Goal: Book appointment/travel/reservation

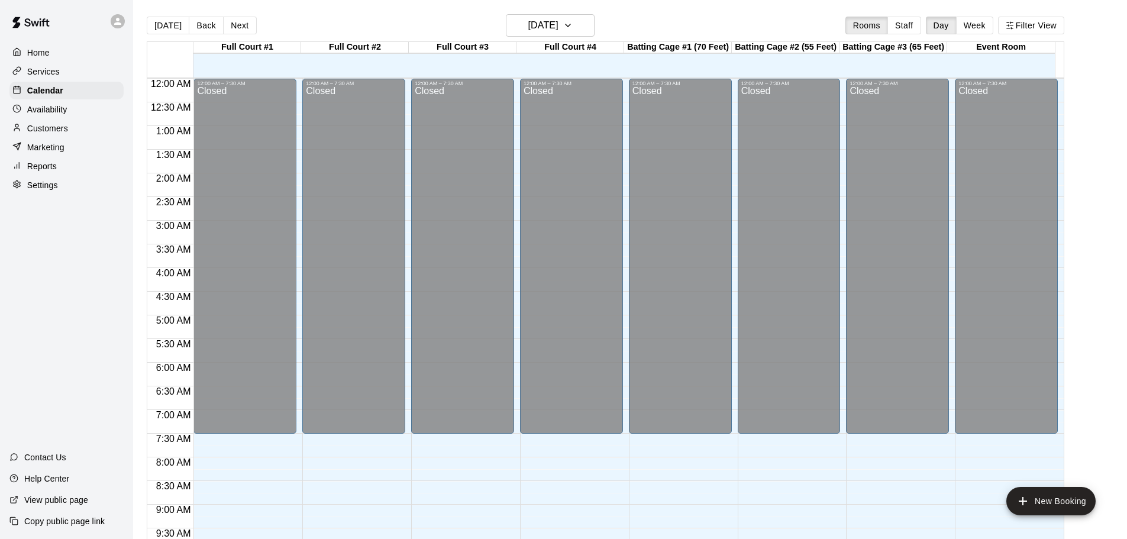
scroll to position [533, 0]
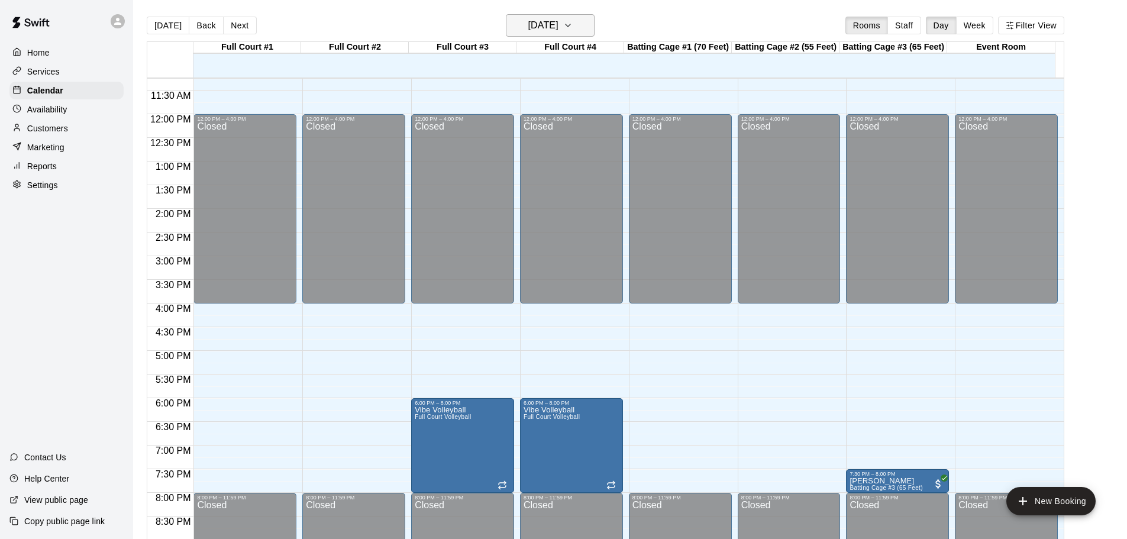
click at [573, 28] on icon "button" at bounding box center [567, 25] width 9 height 14
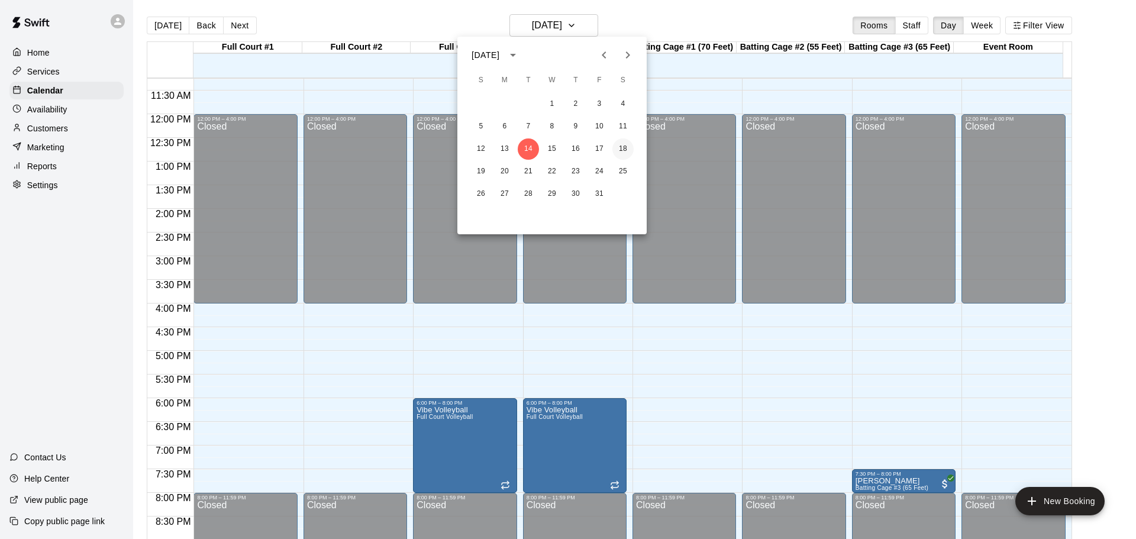
click at [625, 149] on button "18" at bounding box center [622, 148] width 21 height 21
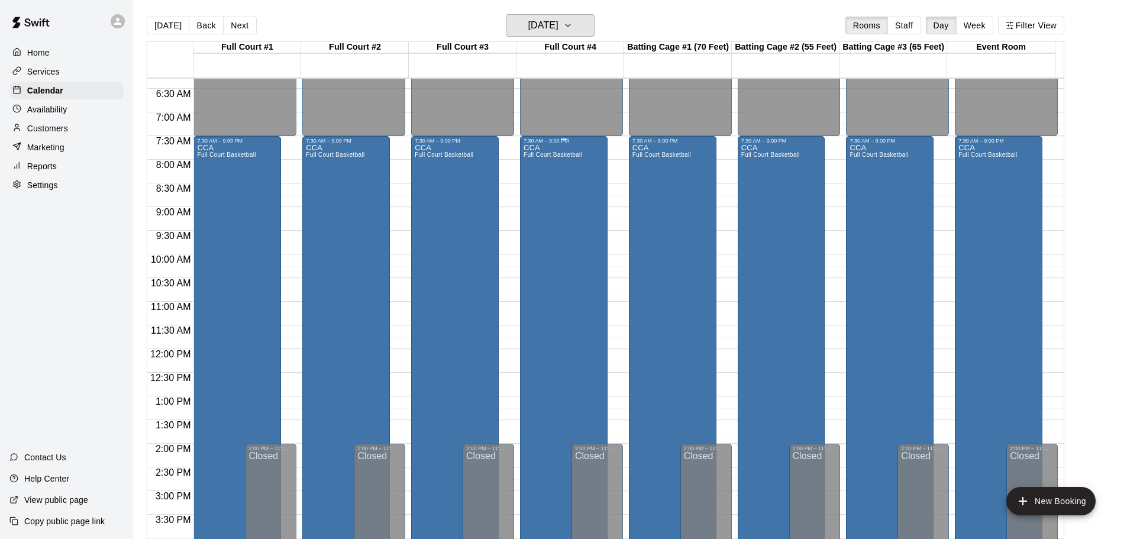
scroll to position [296, 0]
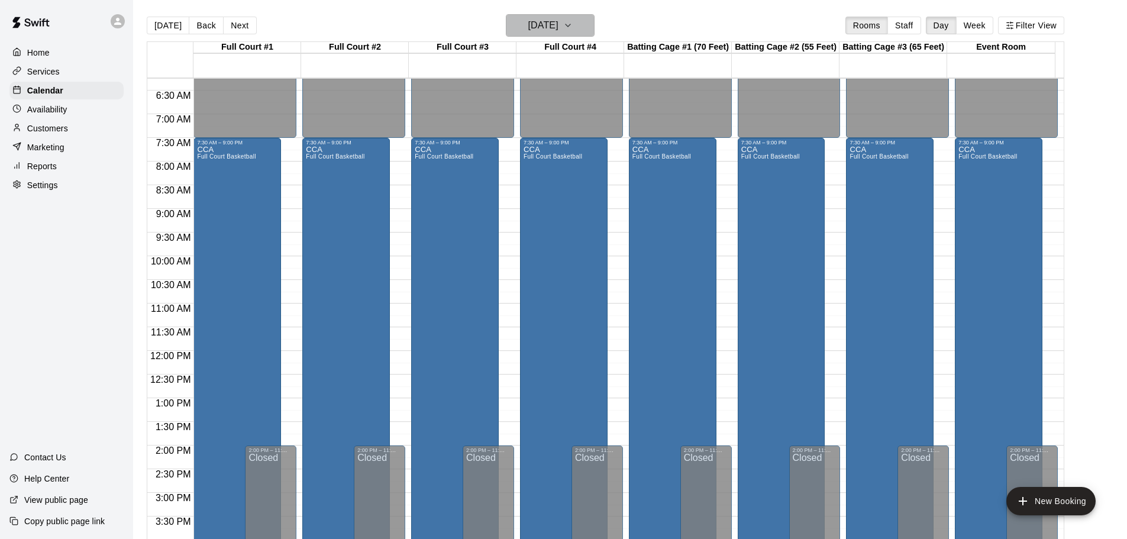
click at [559, 26] on h6 "[DATE]" at bounding box center [543, 25] width 30 height 17
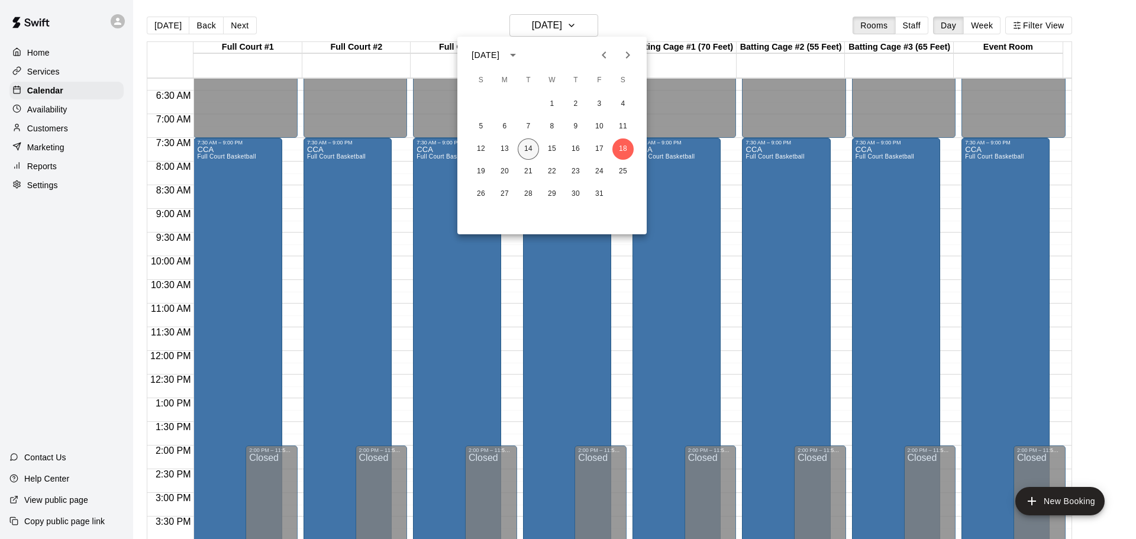
click at [524, 150] on button "14" at bounding box center [528, 148] width 21 height 21
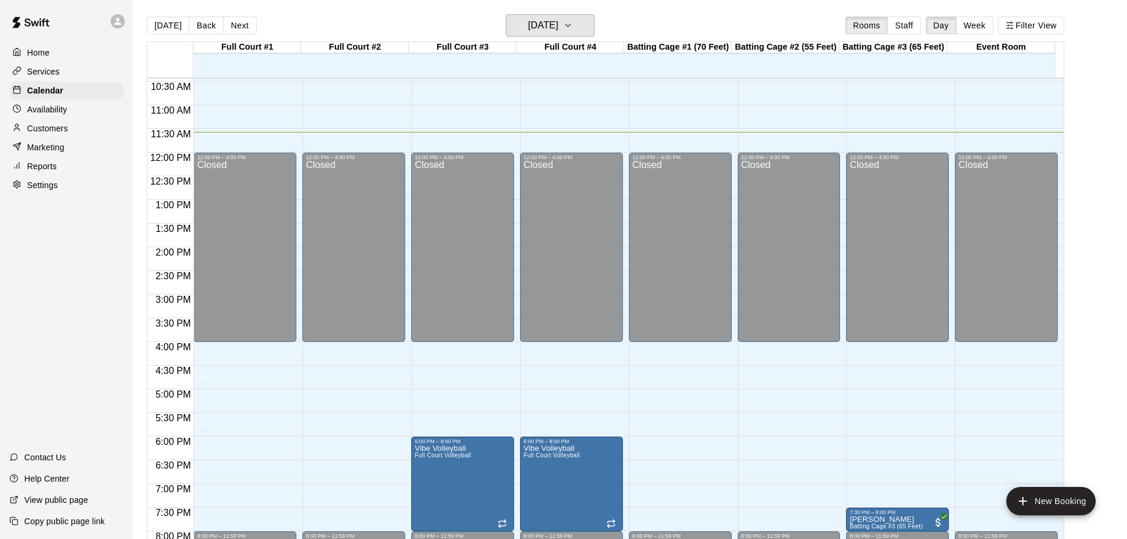
scroll to position [473, 0]
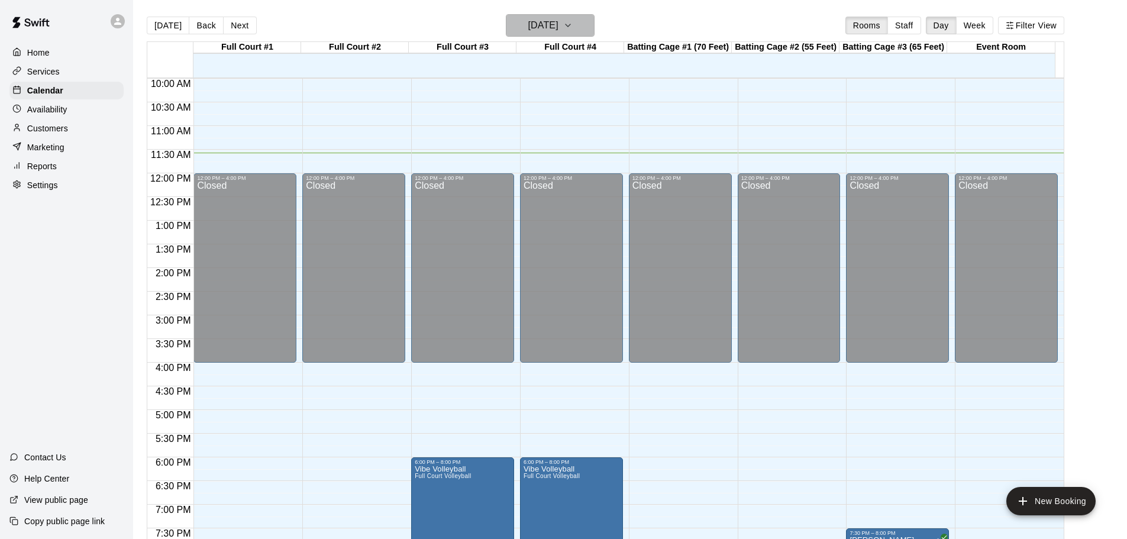
click at [580, 28] on button "[DATE]" at bounding box center [550, 25] width 89 height 22
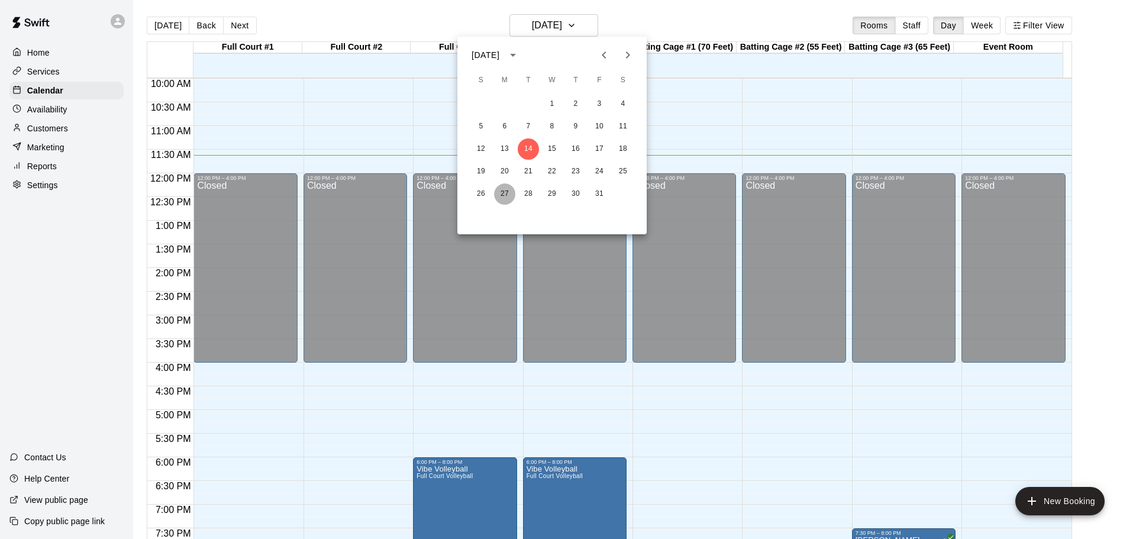
click at [499, 194] on button "27" at bounding box center [504, 193] width 21 height 21
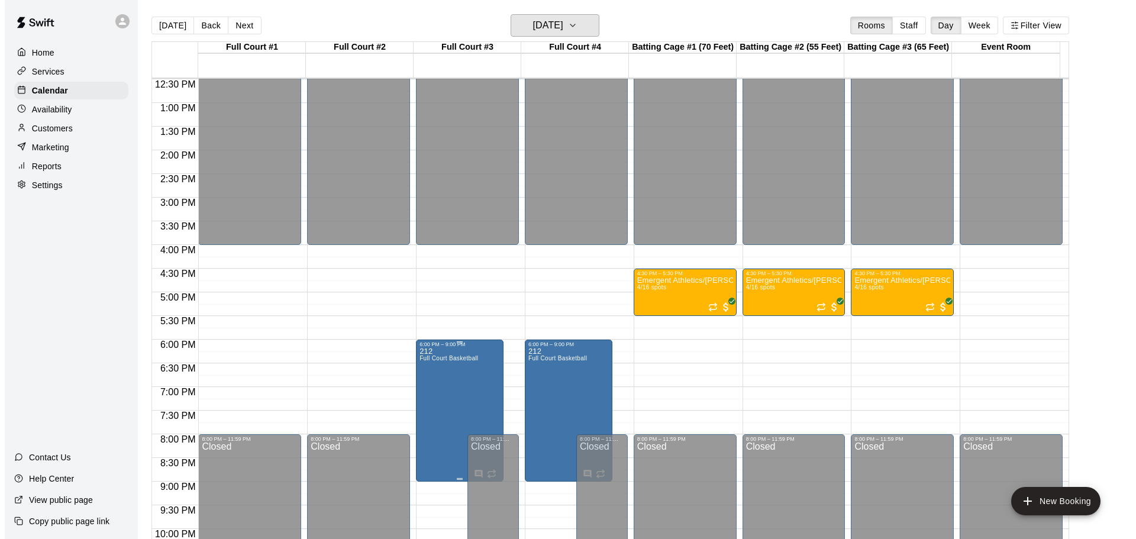
scroll to position [592, 0]
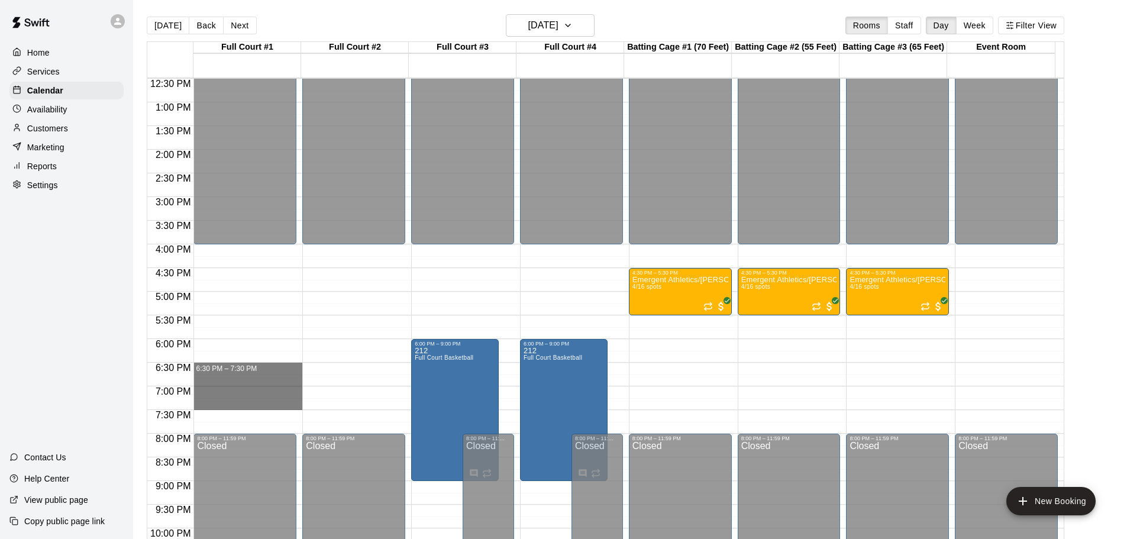
drag, startPoint x: 216, startPoint y: 367, endPoint x: 212, endPoint y: 403, distance: 36.3
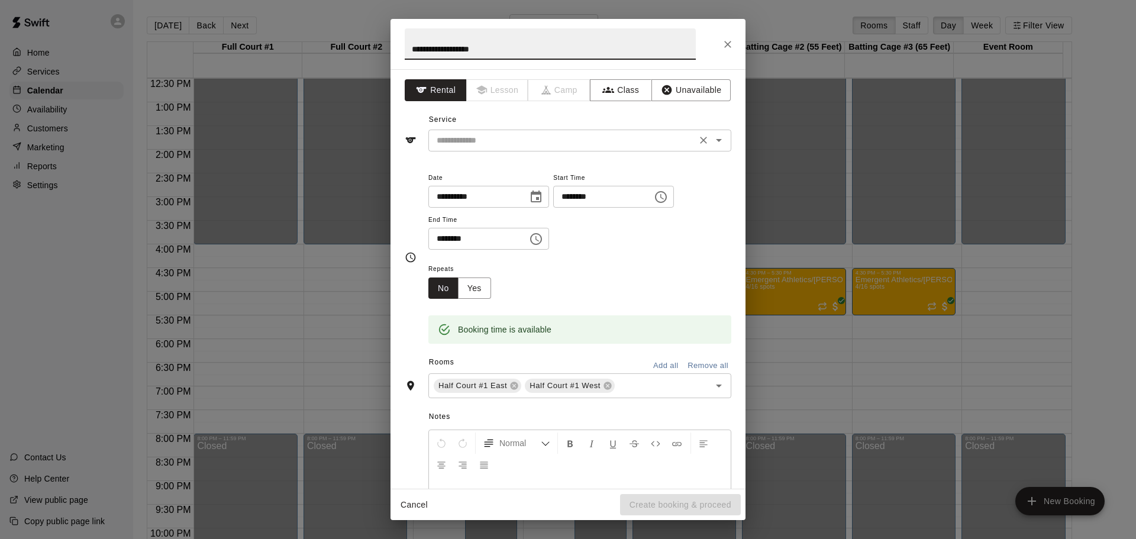
type input "**********"
click at [512, 138] on input "text" at bounding box center [562, 140] width 261 height 15
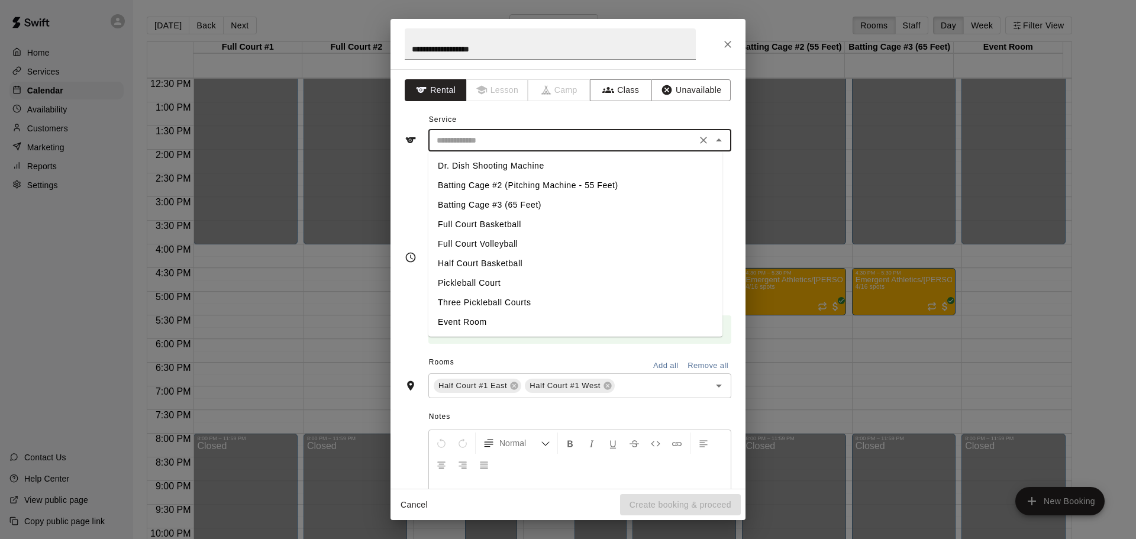
click at [512, 242] on li "Full Court Volleyball" at bounding box center [575, 244] width 294 height 20
type input "**********"
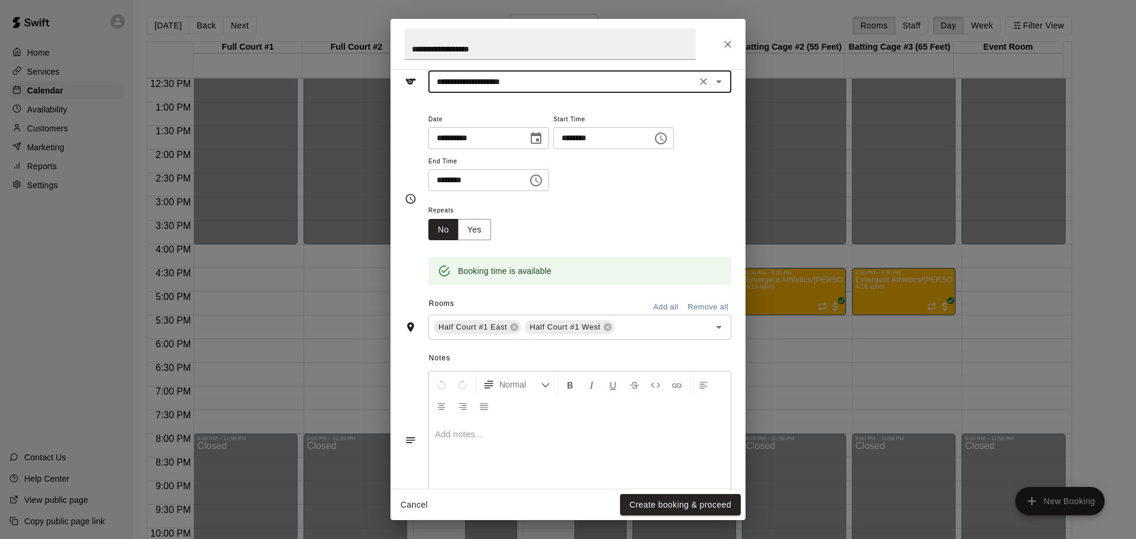
scroll to position [101, 0]
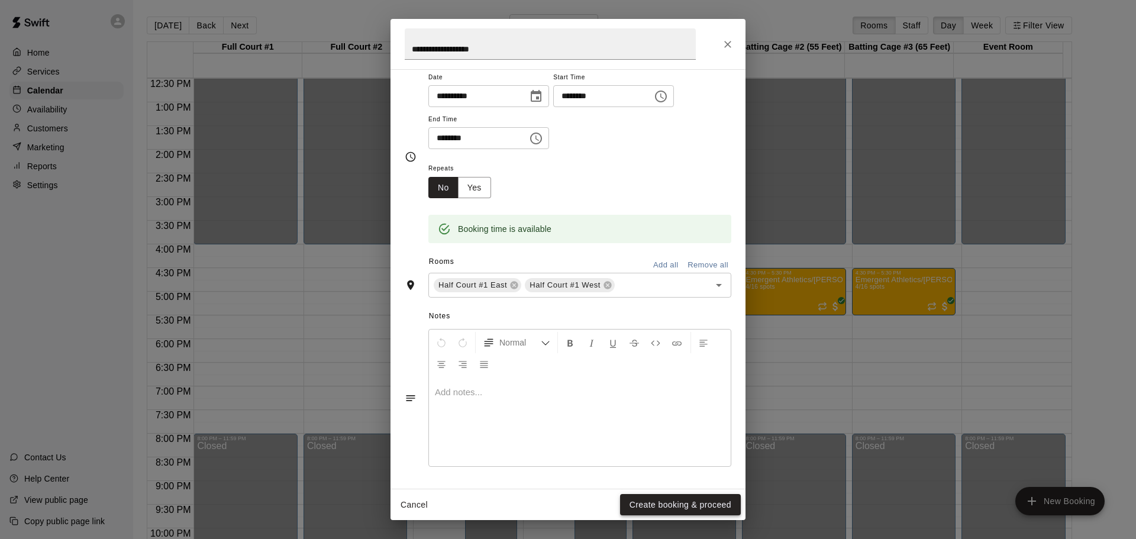
click at [697, 500] on button "Create booking & proceed" at bounding box center [680, 505] width 121 height 22
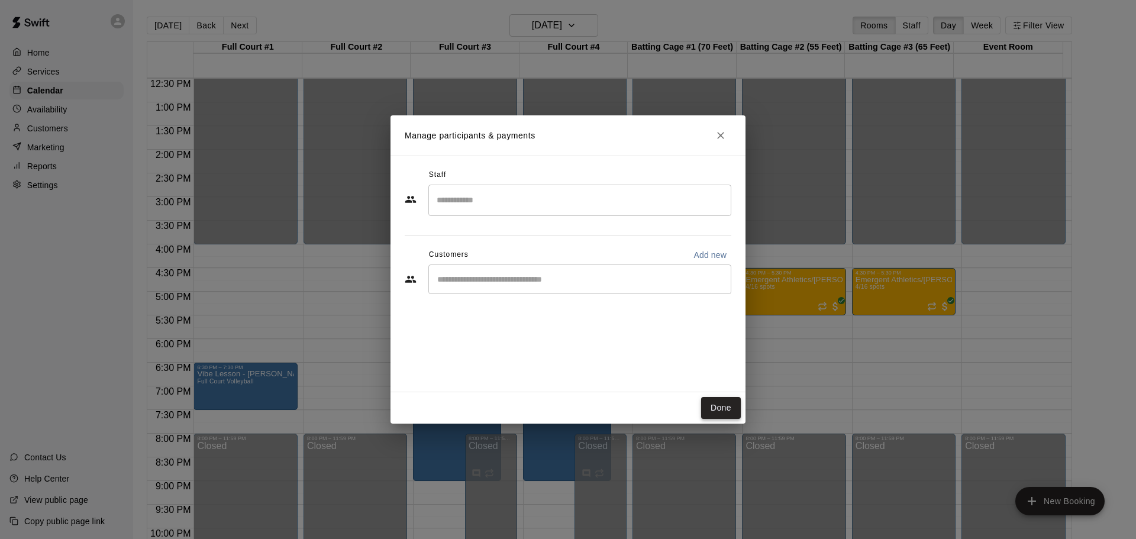
click at [725, 402] on button "Done" at bounding box center [721, 408] width 40 height 22
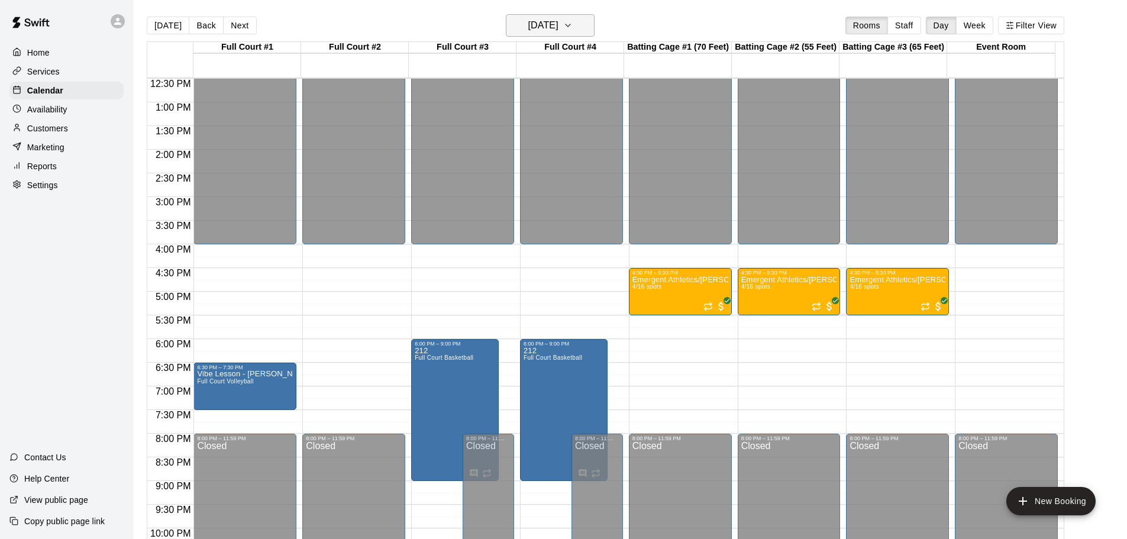
click at [581, 24] on button "[DATE]" at bounding box center [550, 25] width 89 height 22
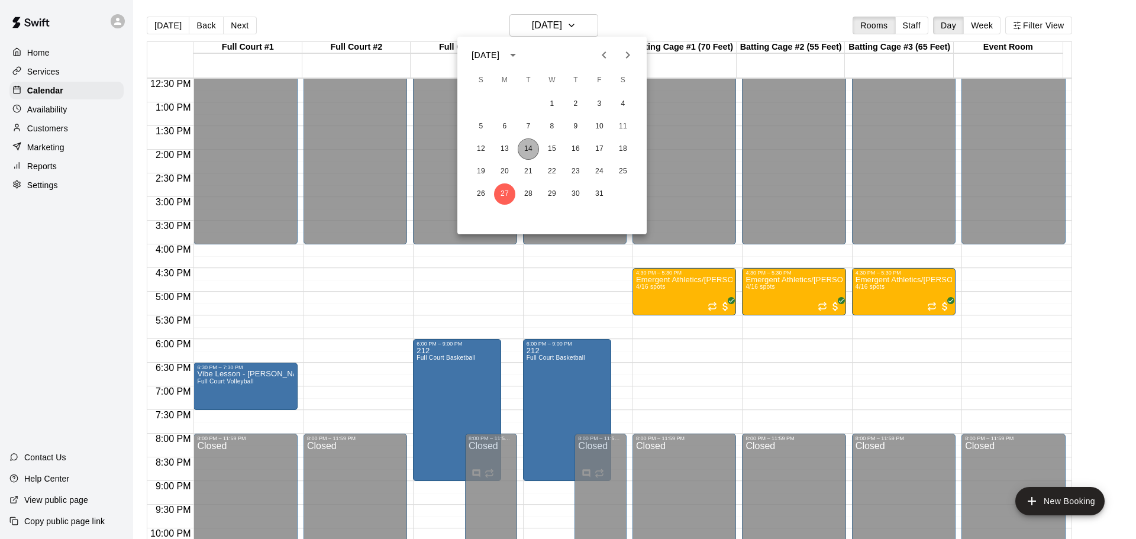
click at [530, 152] on button "14" at bounding box center [528, 148] width 21 height 21
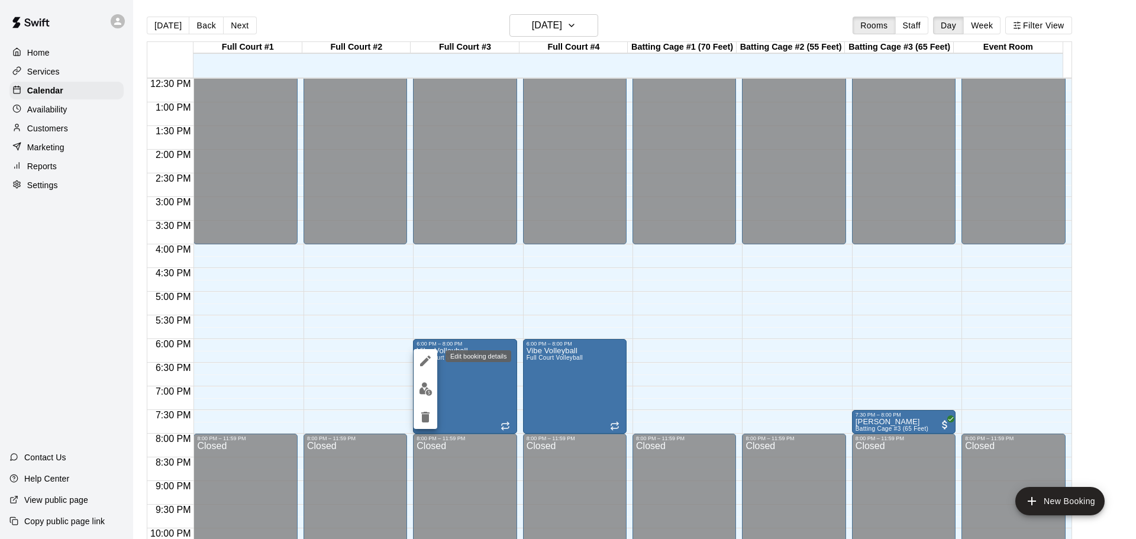
click at [425, 360] on icon "edit" at bounding box center [425, 361] width 11 height 11
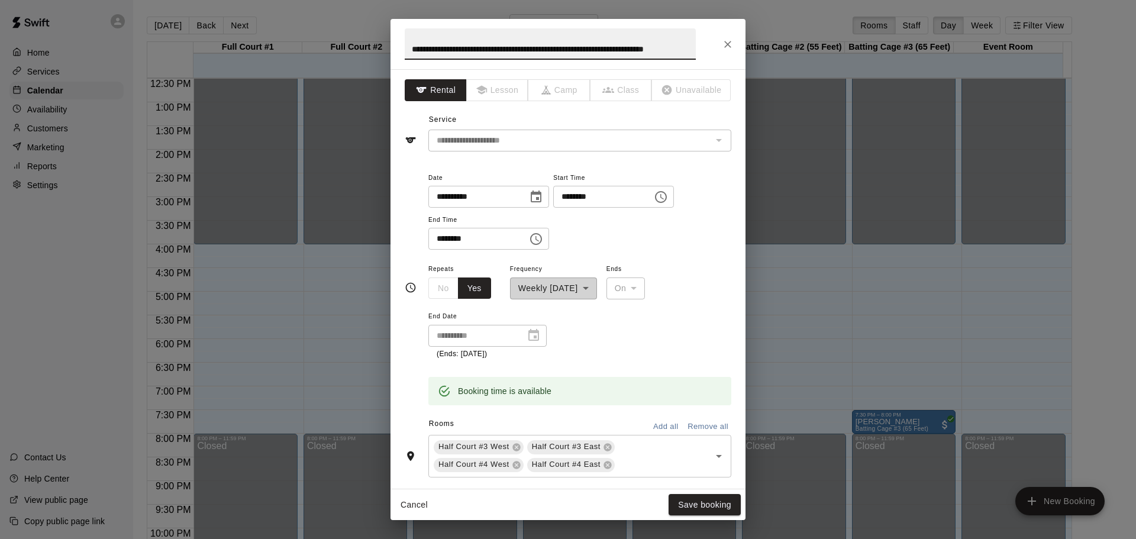
scroll to position [0, 28]
type input "**********"
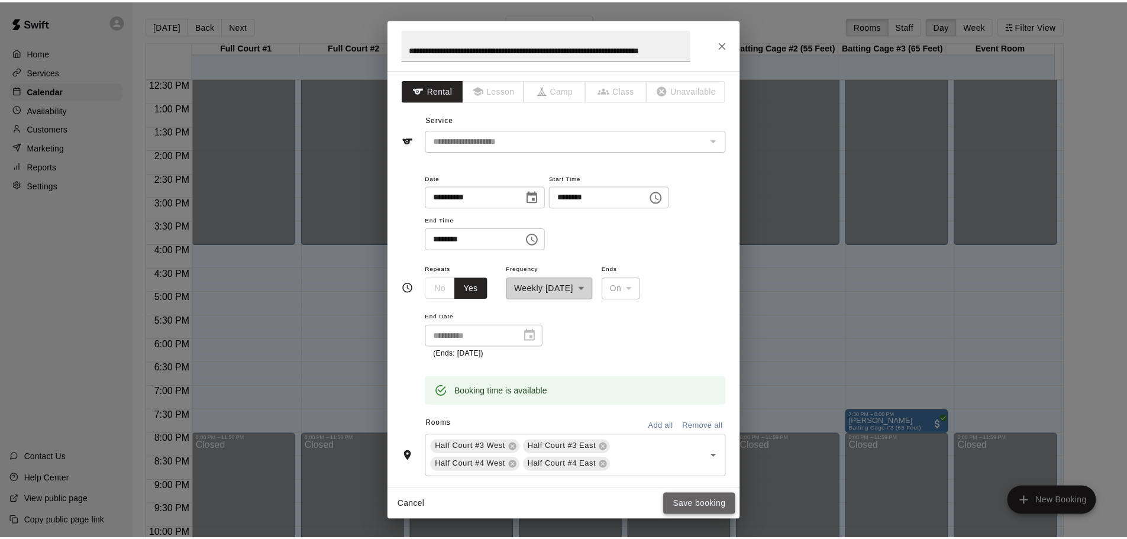
scroll to position [0, 0]
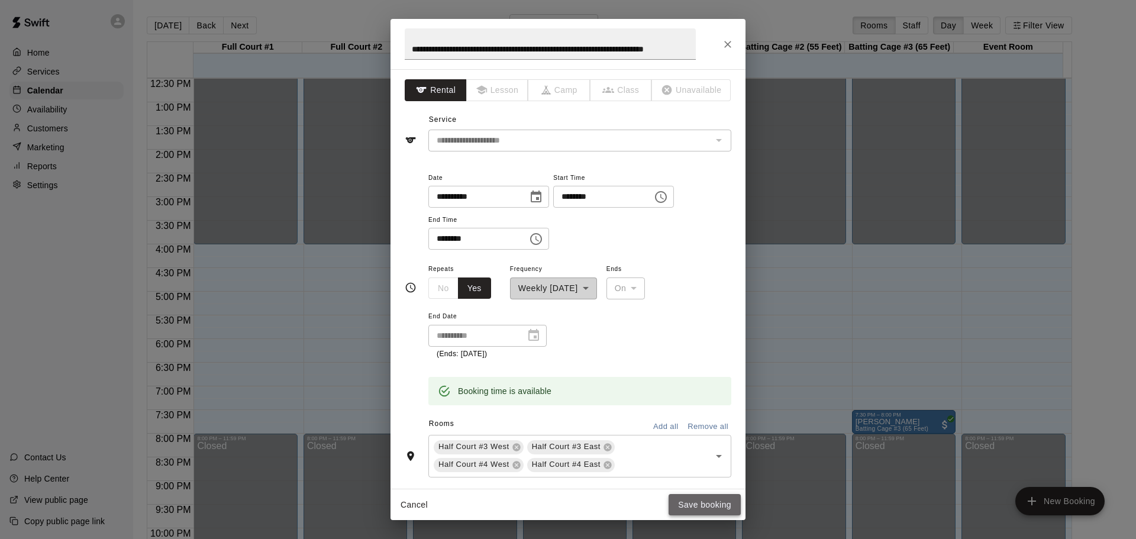
click at [711, 504] on button "Save booking" at bounding box center [705, 505] width 72 height 22
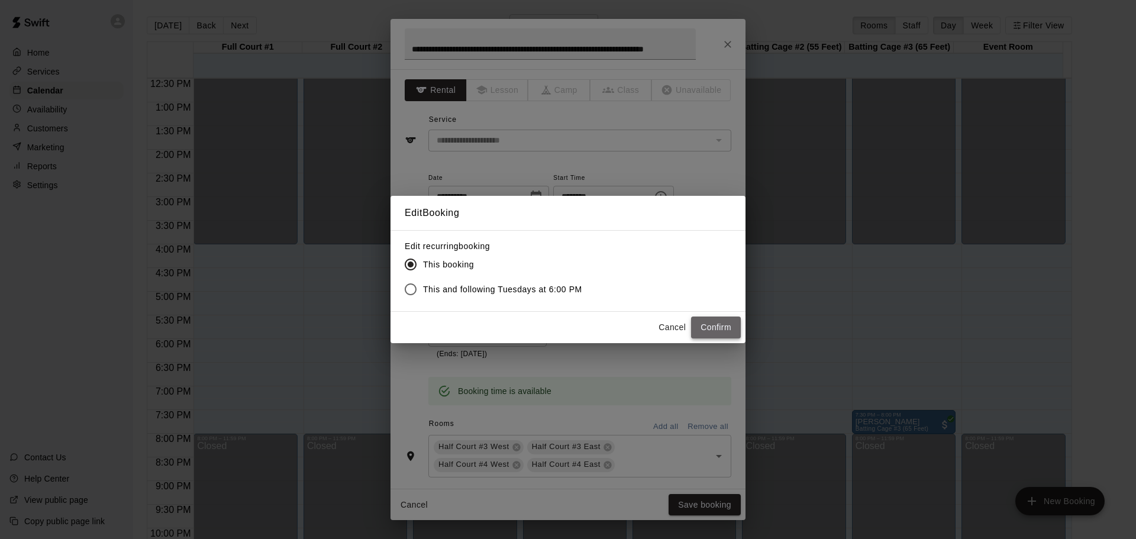
click at [718, 326] on button "Confirm" at bounding box center [716, 328] width 50 height 22
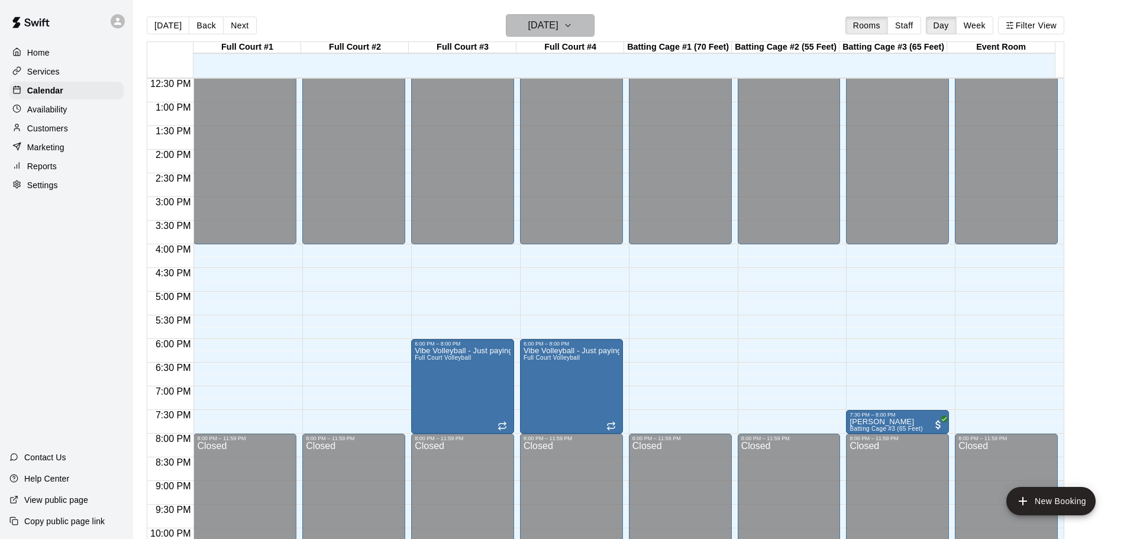
click at [570, 26] on icon "button" at bounding box center [568, 25] width 5 height 2
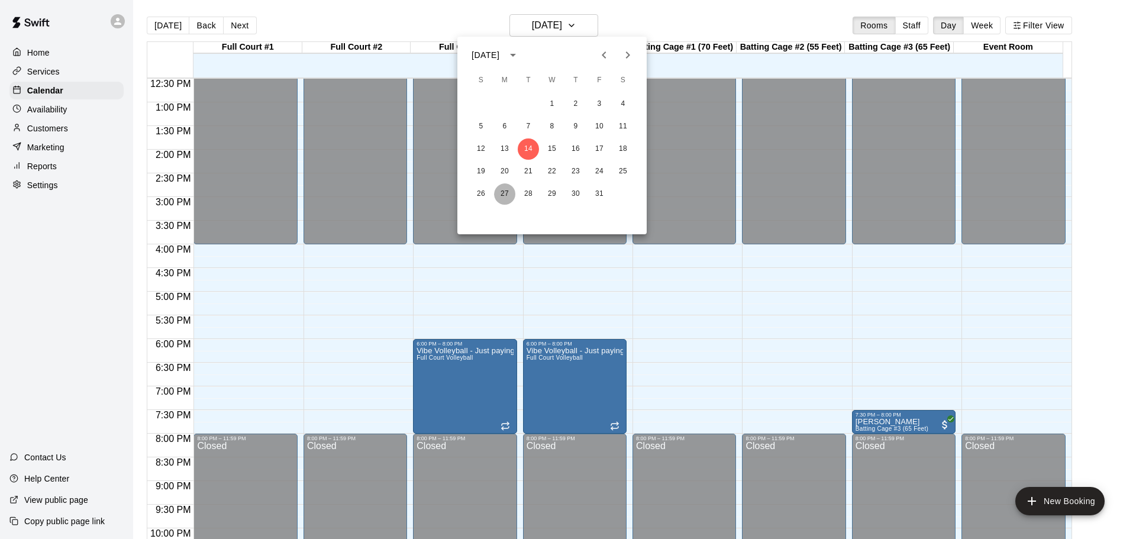
click at [502, 194] on button "27" at bounding box center [504, 193] width 21 height 21
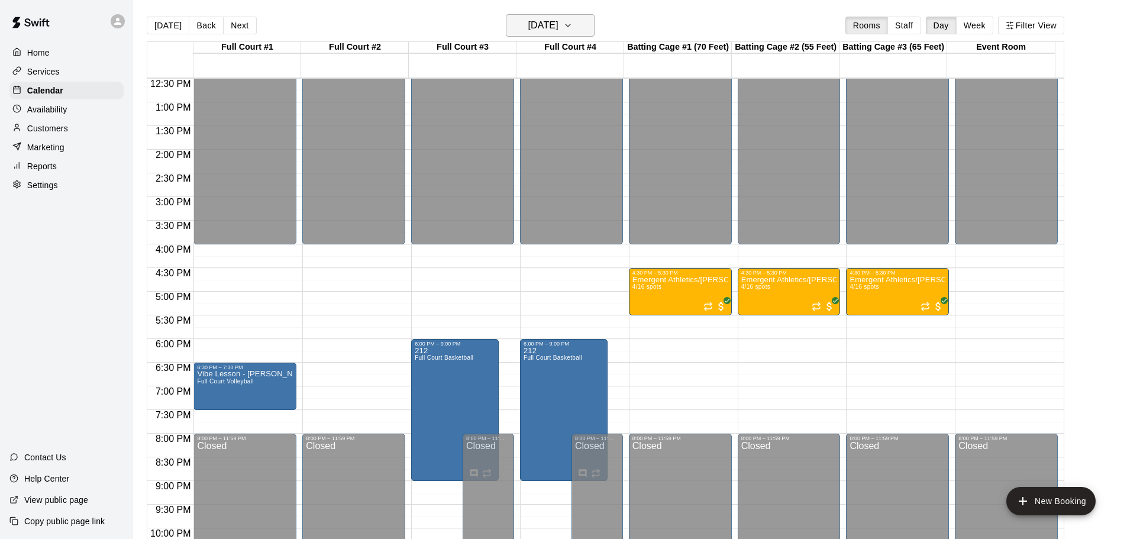
click at [580, 25] on button "[DATE]" at bounding box center [550, 25] width 89 height 22
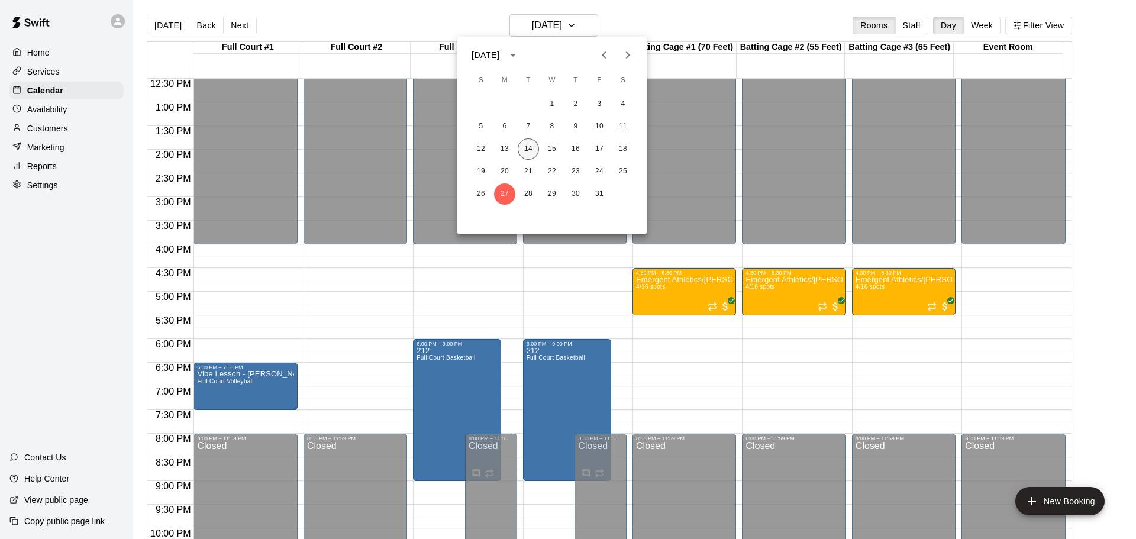
click at [529, 155] on button "14" at bounding box center [528, 148] width 21 height 21
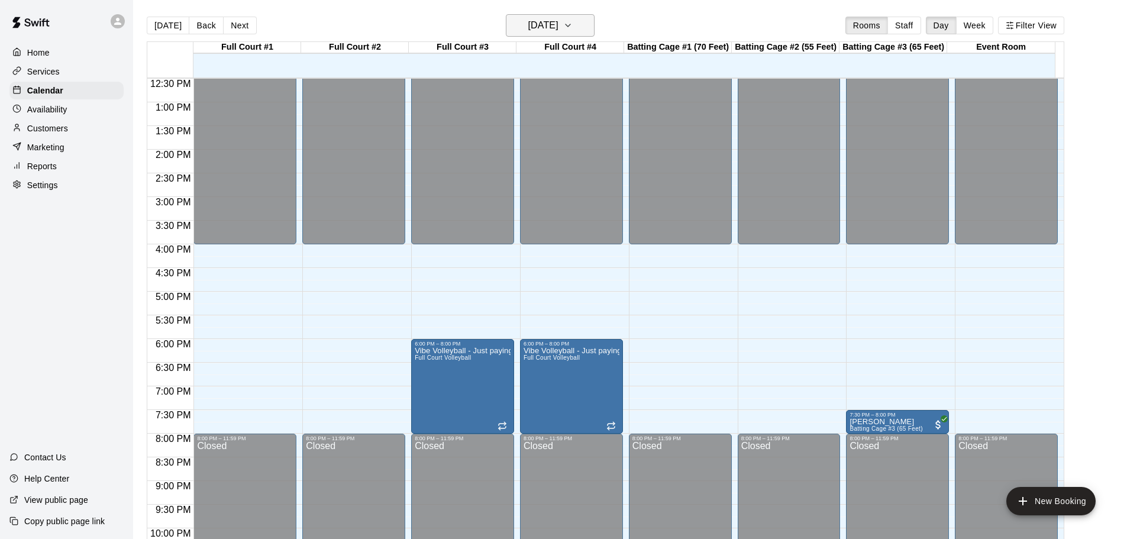
click at [582, 25] on button "[DATE]" at bounding box center [550, 25] width 89 height 22
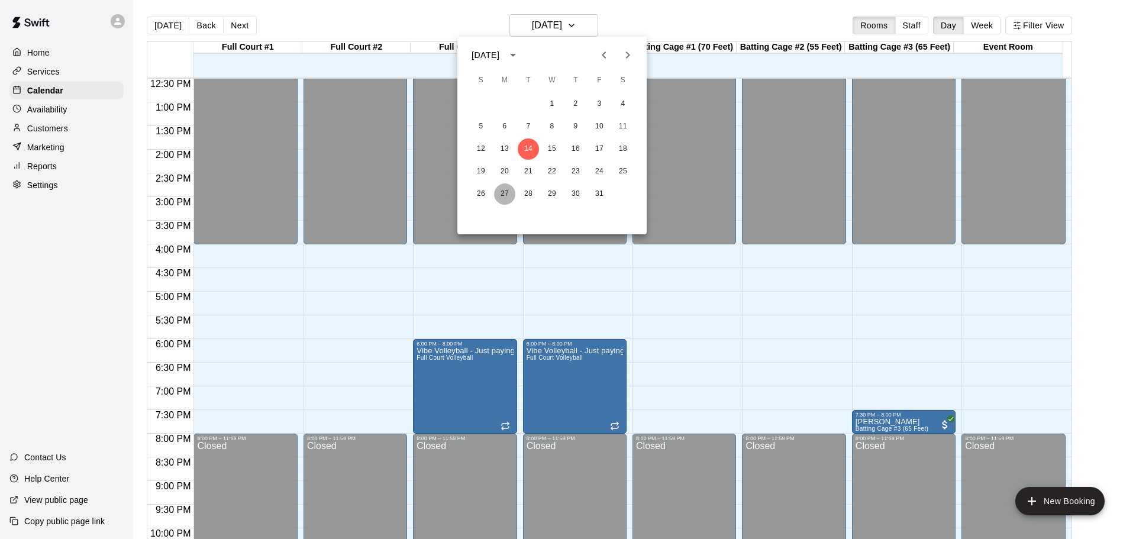
click at [505, 192] on button "27" at bounding box center [504, 193] width 21 height 21
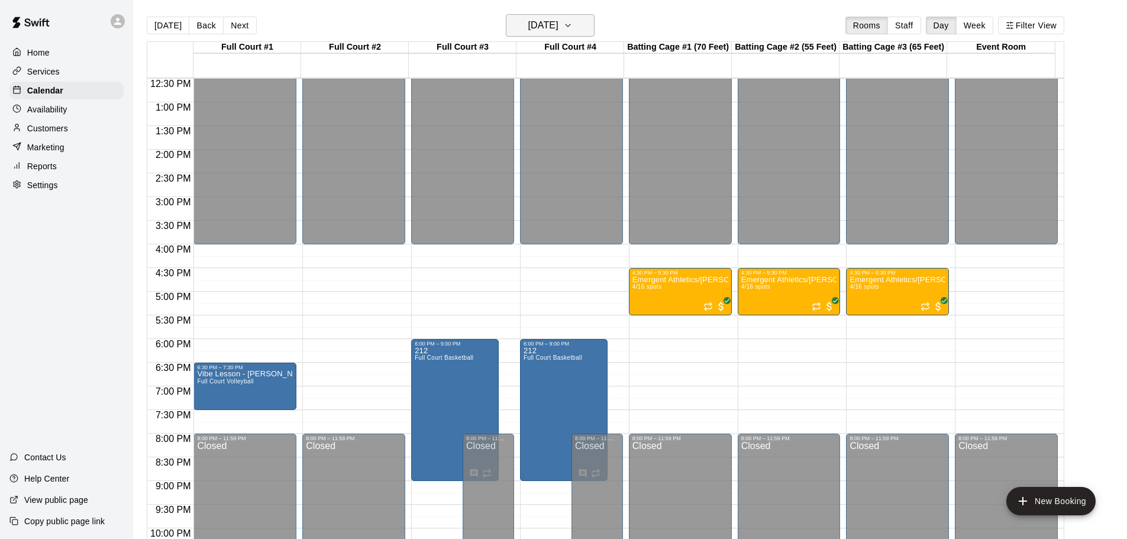
click at [582, 27] on button "[DATE]" at bounding box center [550, 25] width 89 height 22
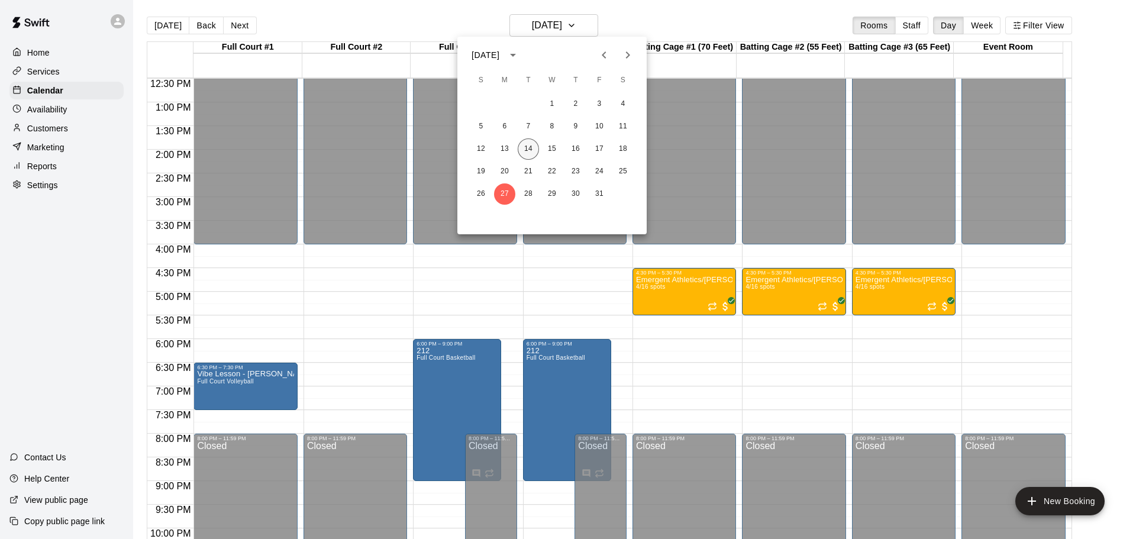
click at [532, 146] on button "14" at bounding box center [528, 148] width 21 height 21
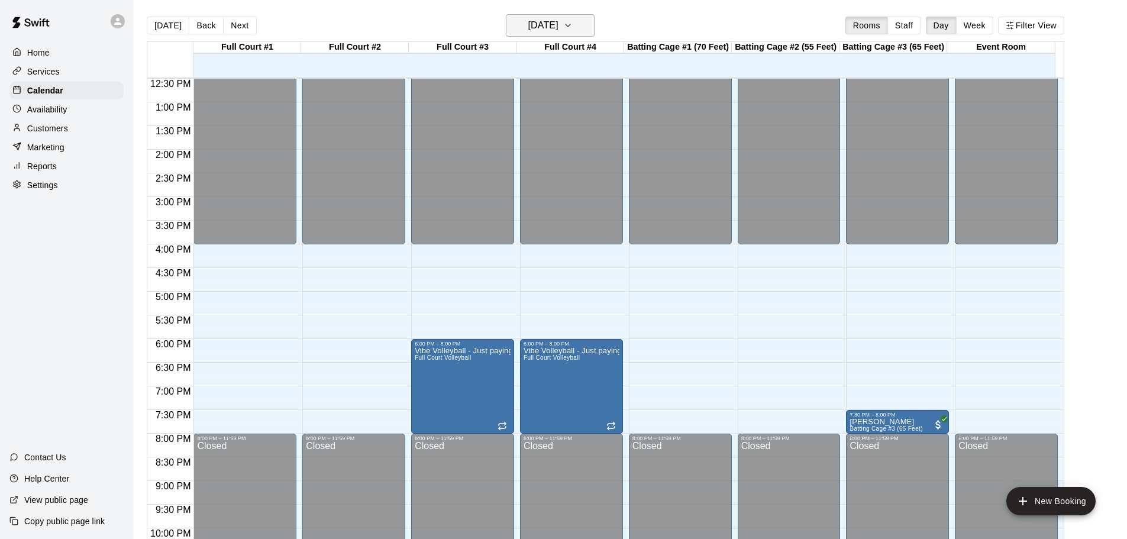
click at [582, 25] on button "[DATE]" at bounding box center [550, 25] width 89 height 22
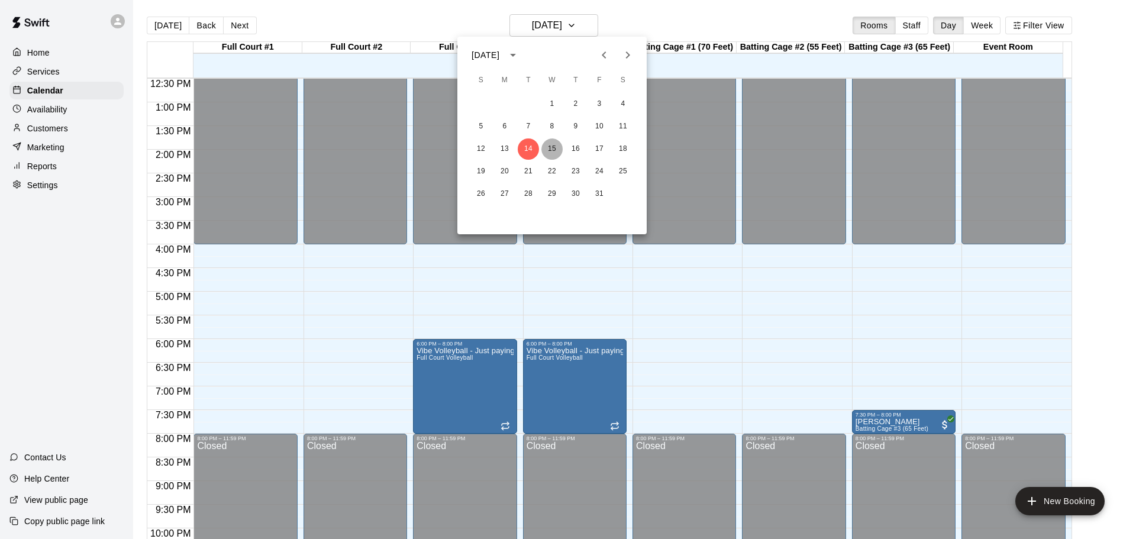
click at [551, 149] on button "15" at bounding box center [551, 148] width 21 height 21
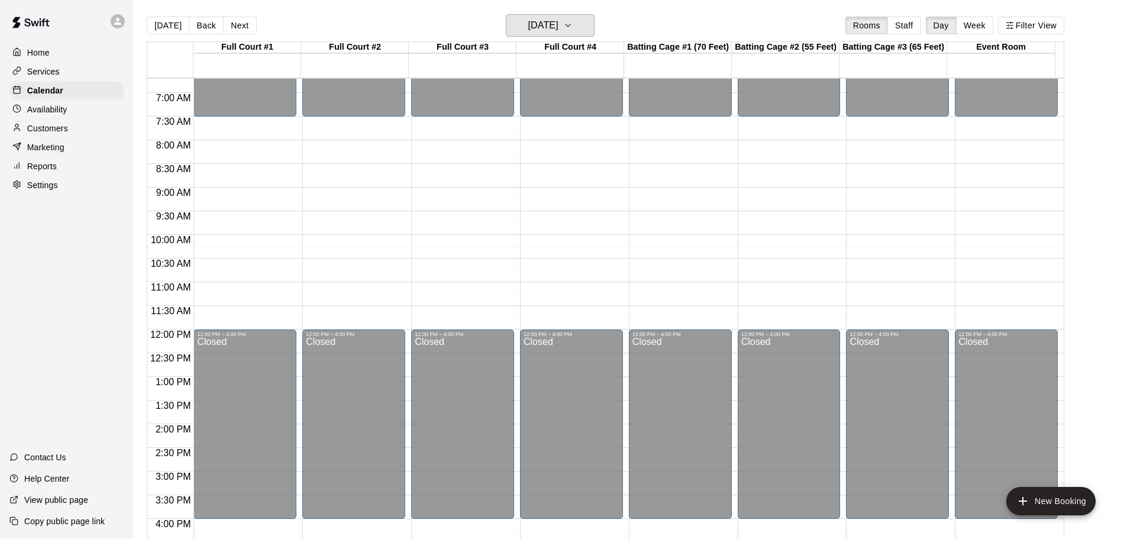
scroll to position [296, 0]
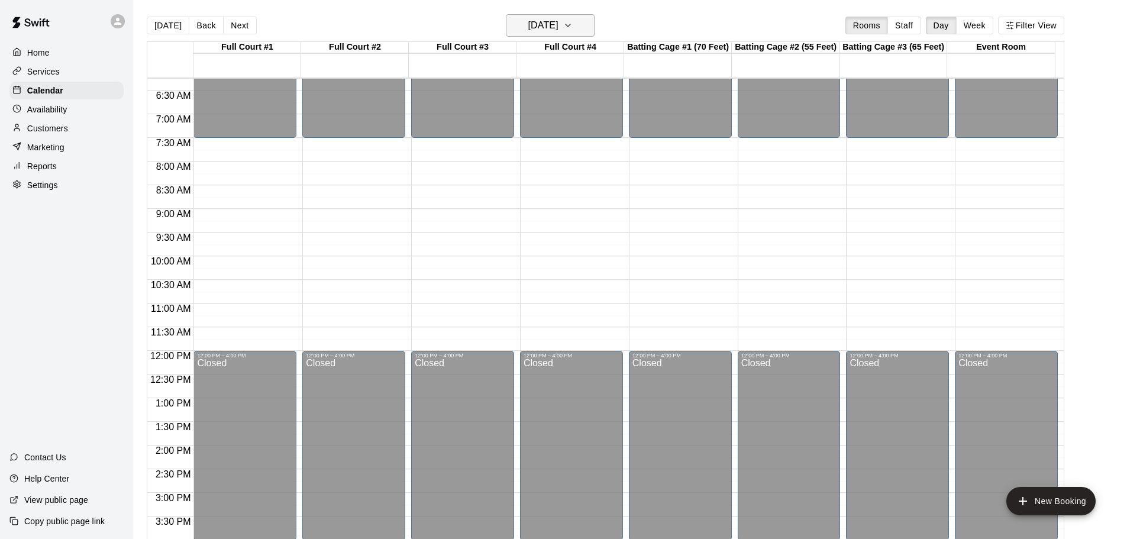
click at [573, 20] on icon "button" at bounding box center [567, 25] width 9 height 14
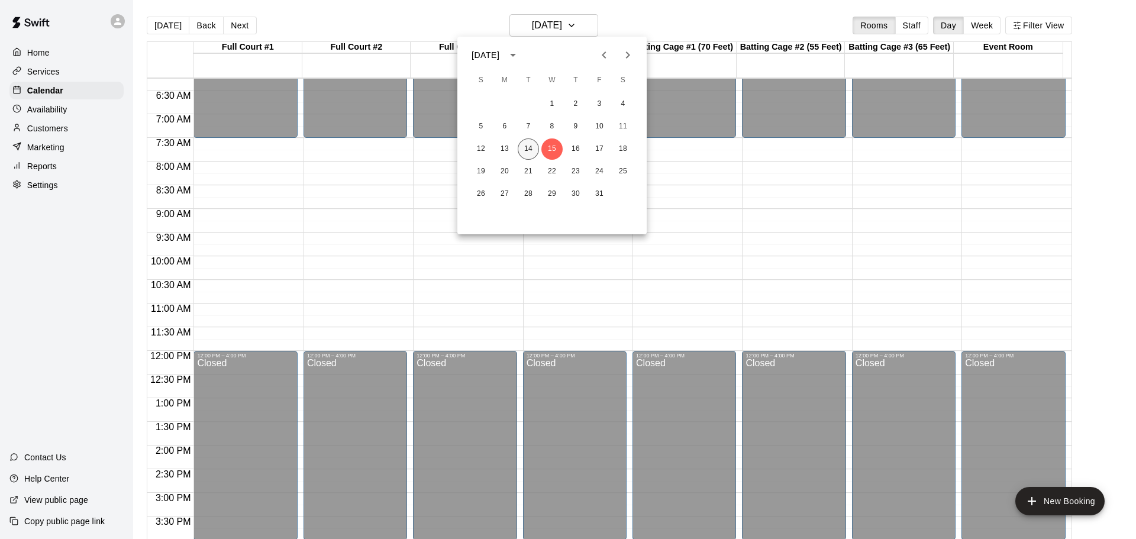
click at [522, 150] on button "14" at bounding box center [528, 148] width 21 height 21
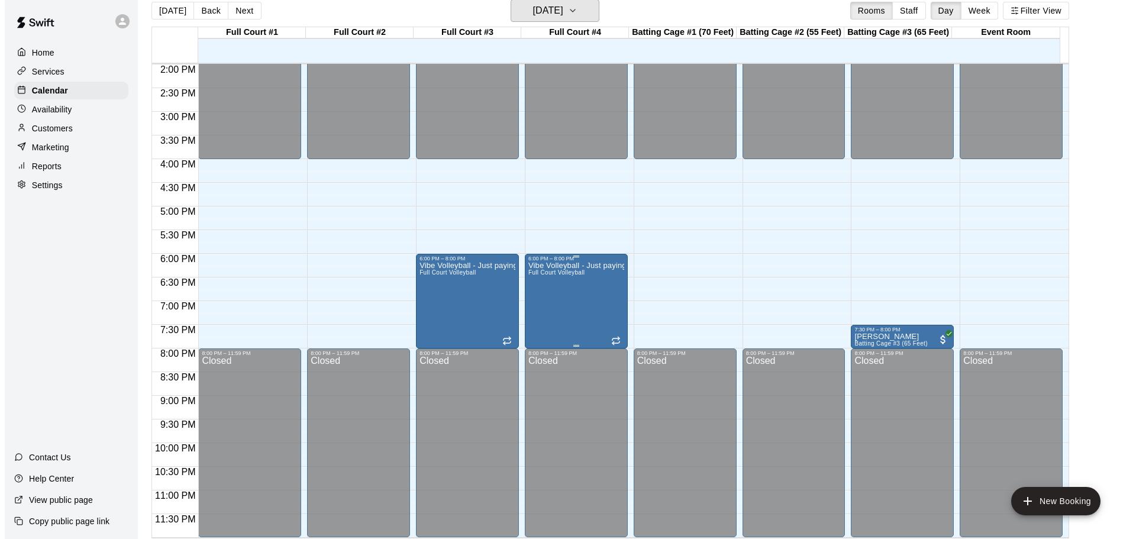
scroll to position [19, 0]
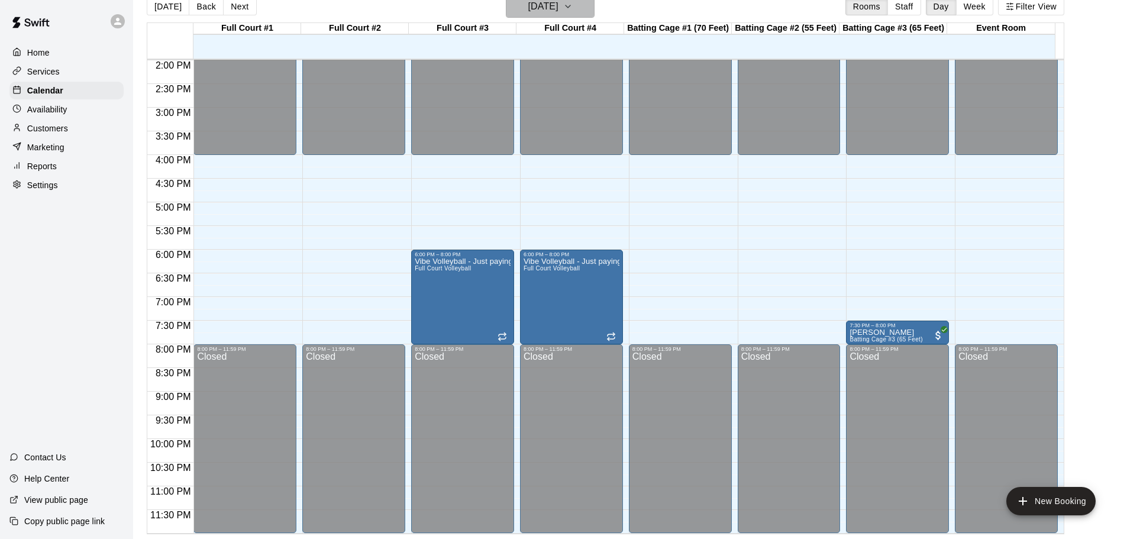
click at [573, 4] on icon "button" at bounding box center [567, 6] width 9 height 14
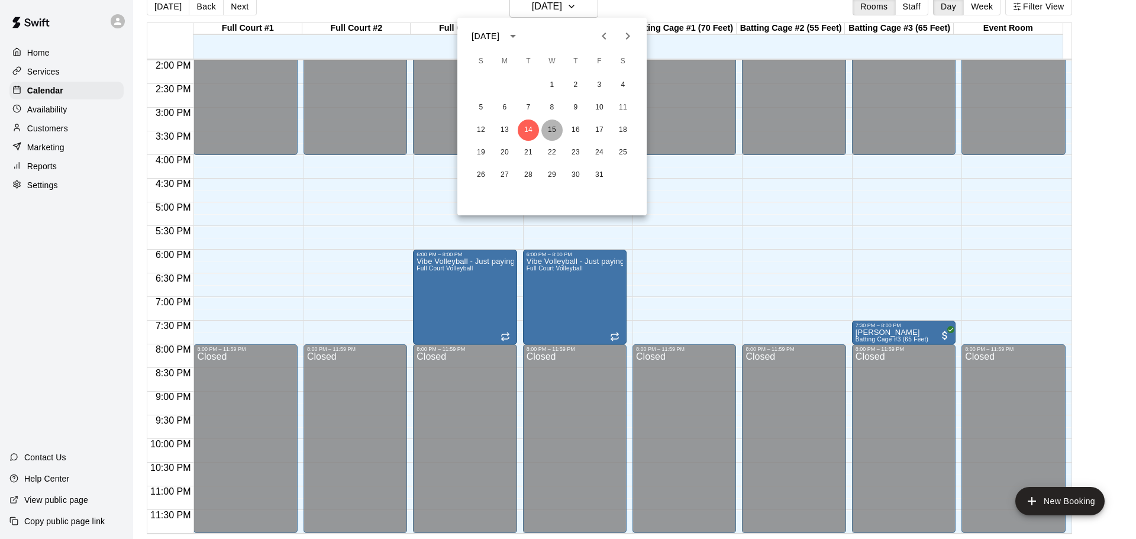
click at [556, 127] on button "15" at bounding box center [551, 130] width 21 height 21
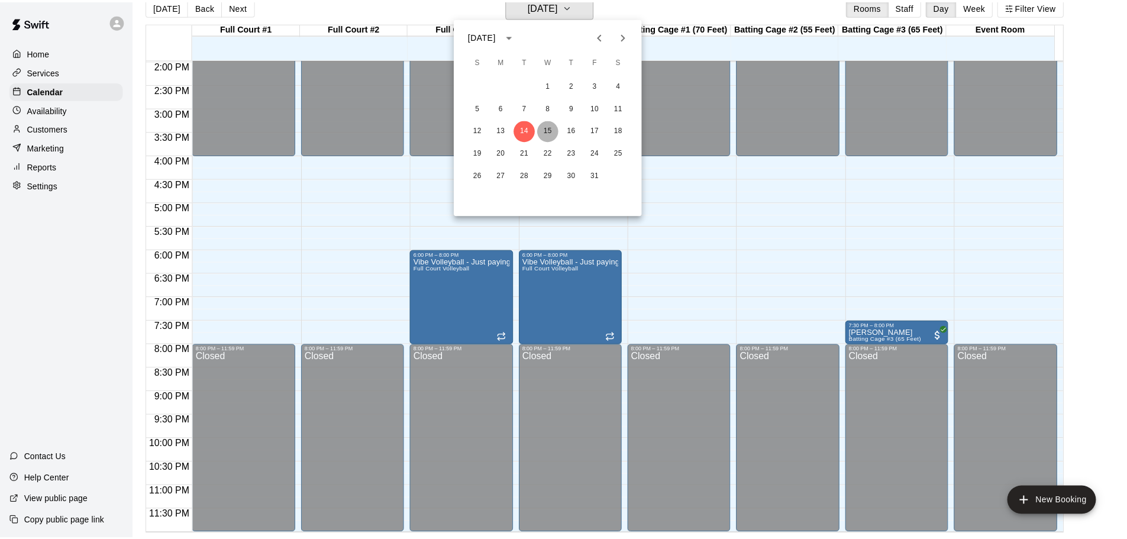
scroll to position [14, 0]
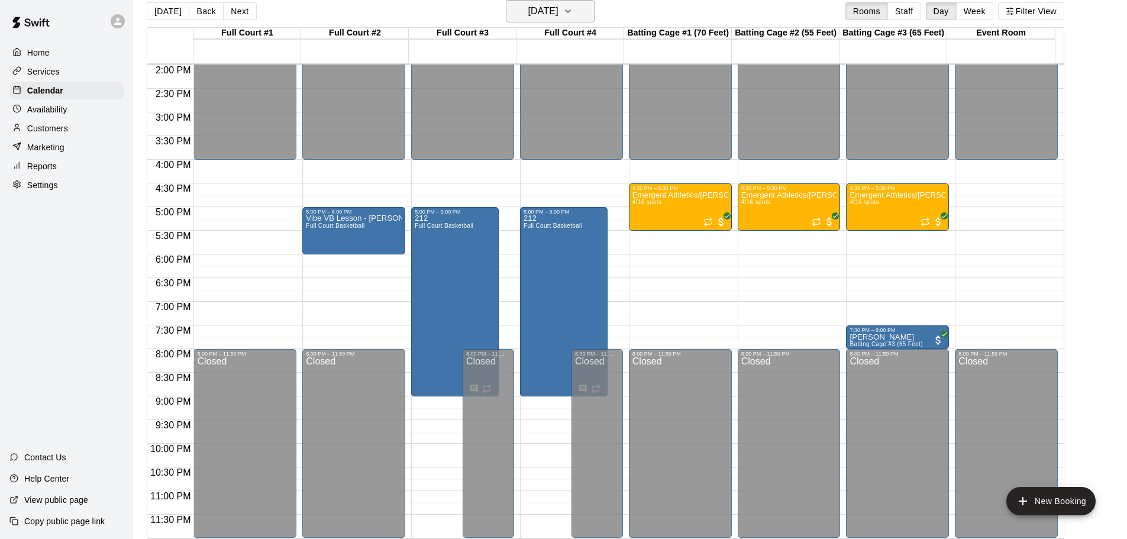
click at [573, 11] on icon "button" at bounding box center [567, 11] width 9 height 14
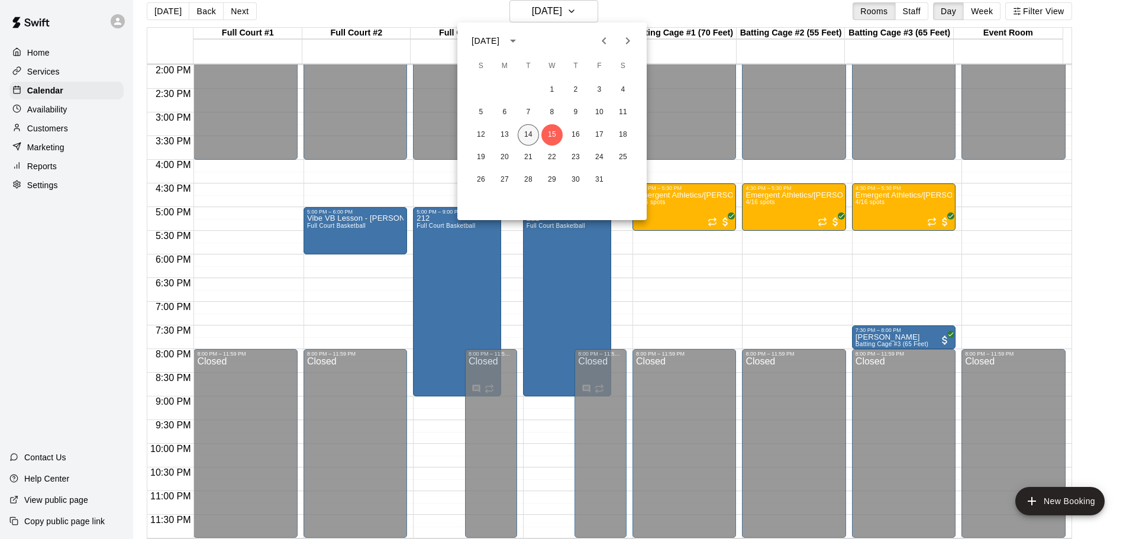
click at [531, 131] on button "14" at bounding box center [528, 134] width 21 height 21
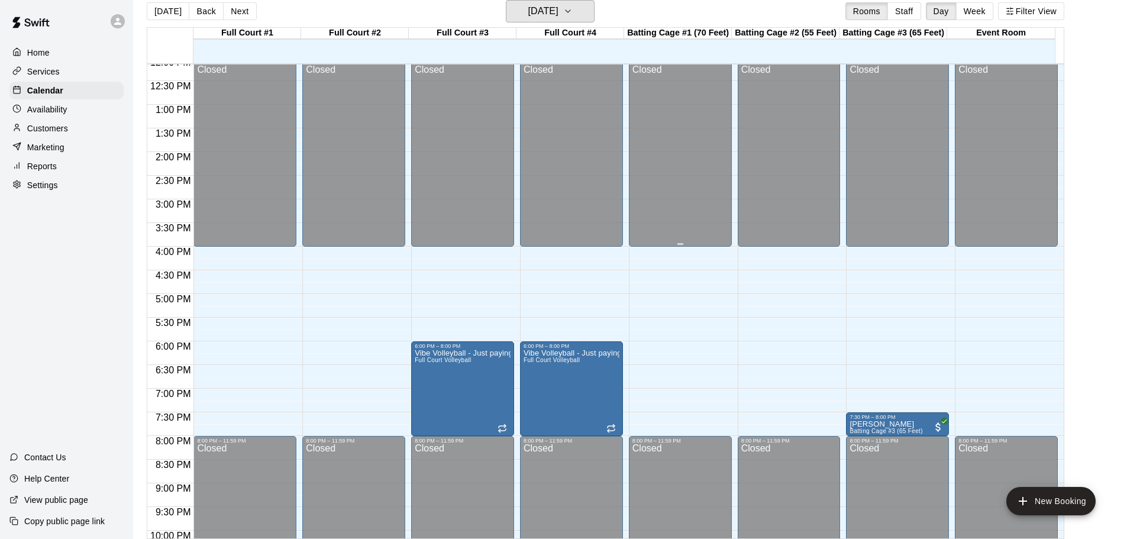
scroll to position [604, 0]
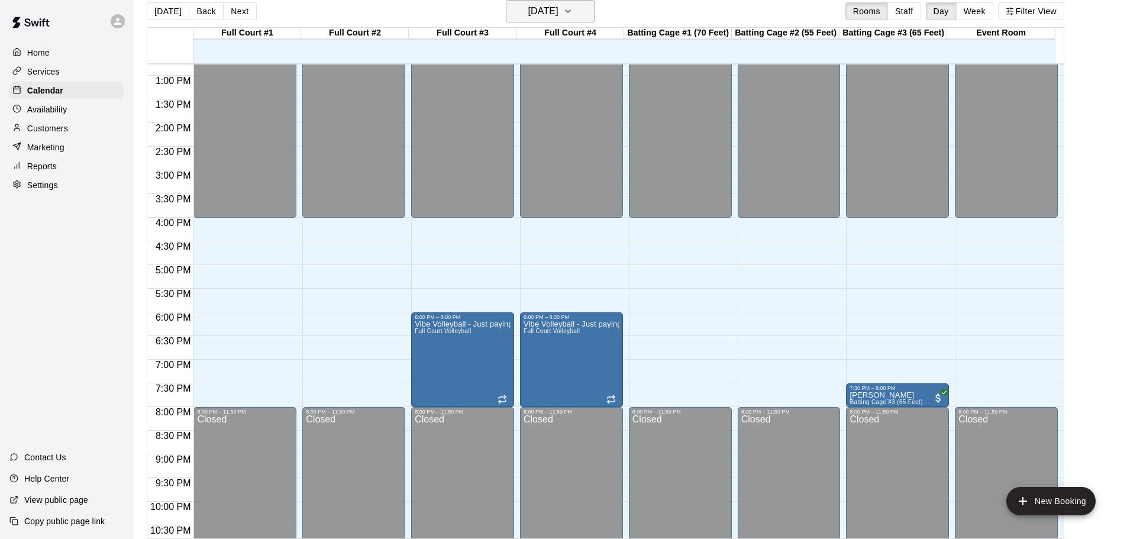
click at [573, 13] on icon "button" at bounding box center [567, 11] width 9 height 14
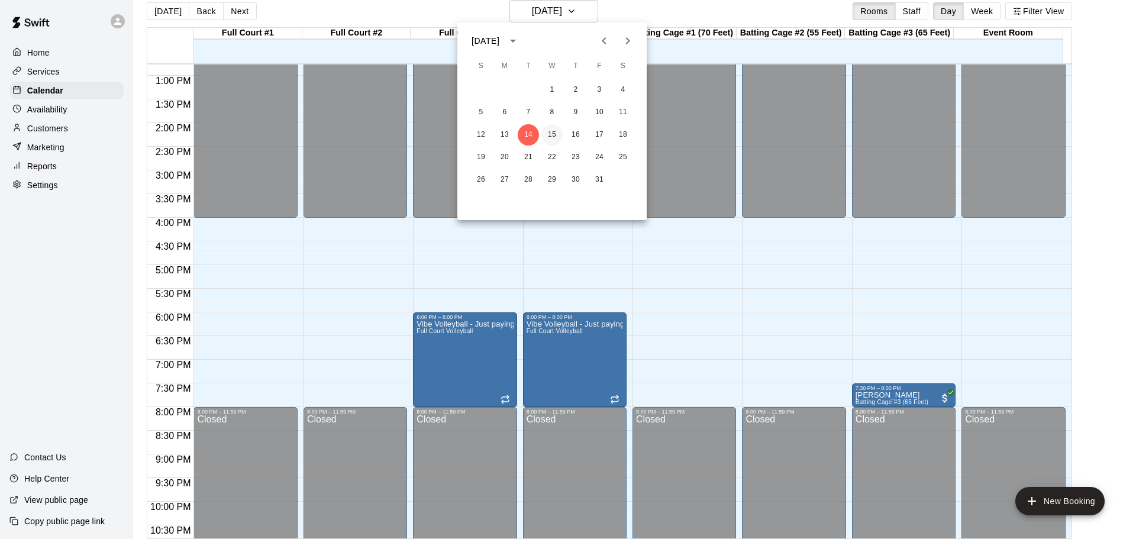
click at [555, 137] on button "15" at bounding box center [551, 134] width 21 height 21
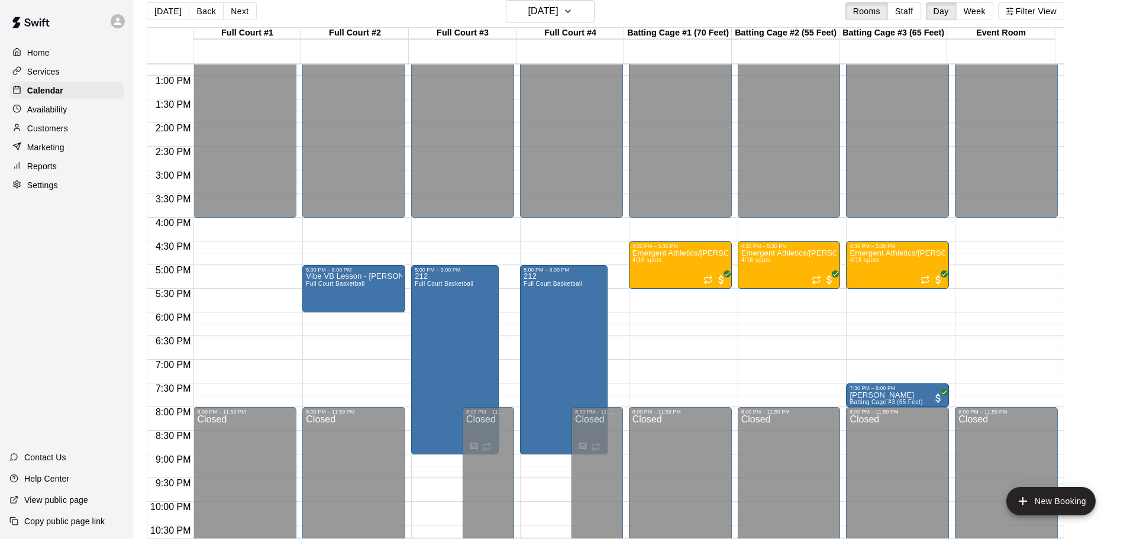
click at [70, 498] on p "View public page" at bounding box center [56, 500] width 64 height 12
click at [589, 11] on button "[DATE]" at bounding box center [550, 11] width 89 height 22
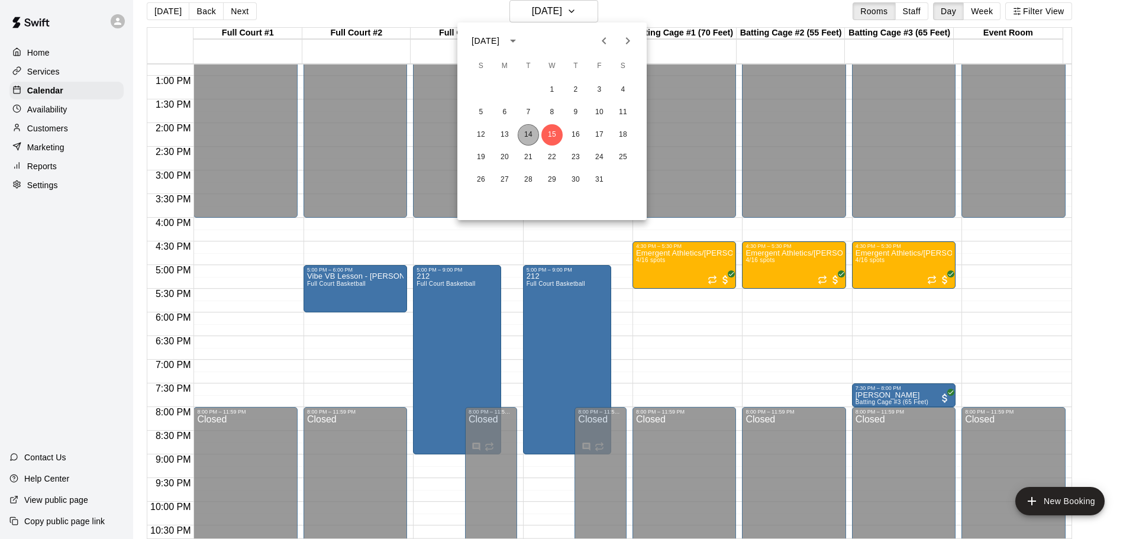
click at [532, 132] on button "14" at bounding box center [528, 134] width 21 height 21
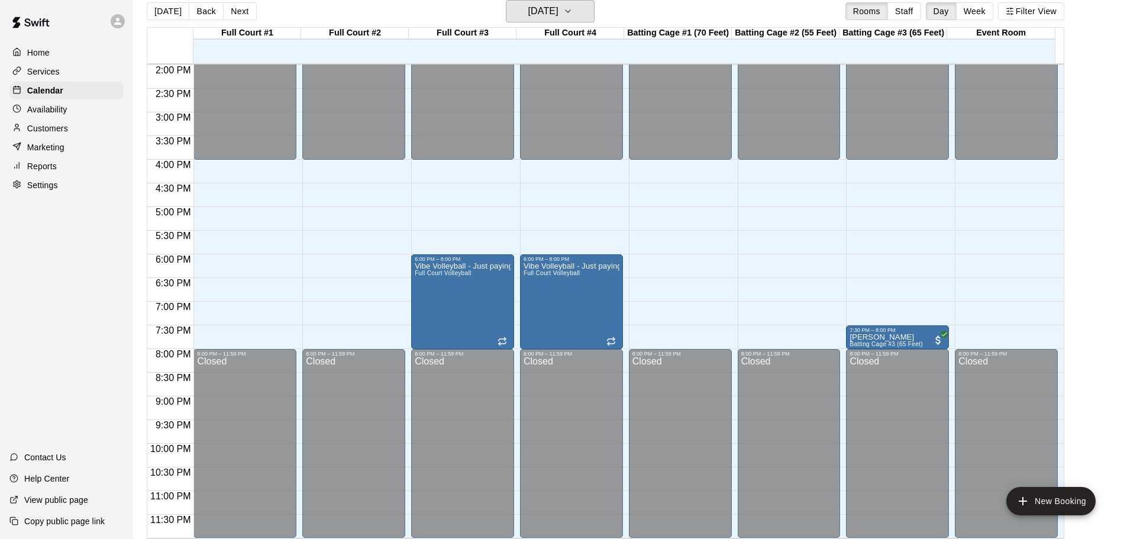
scroll to position [663, 0]
click at [66, 130] on p "Customers" at bounding box center [47, 128] width 41 height 12
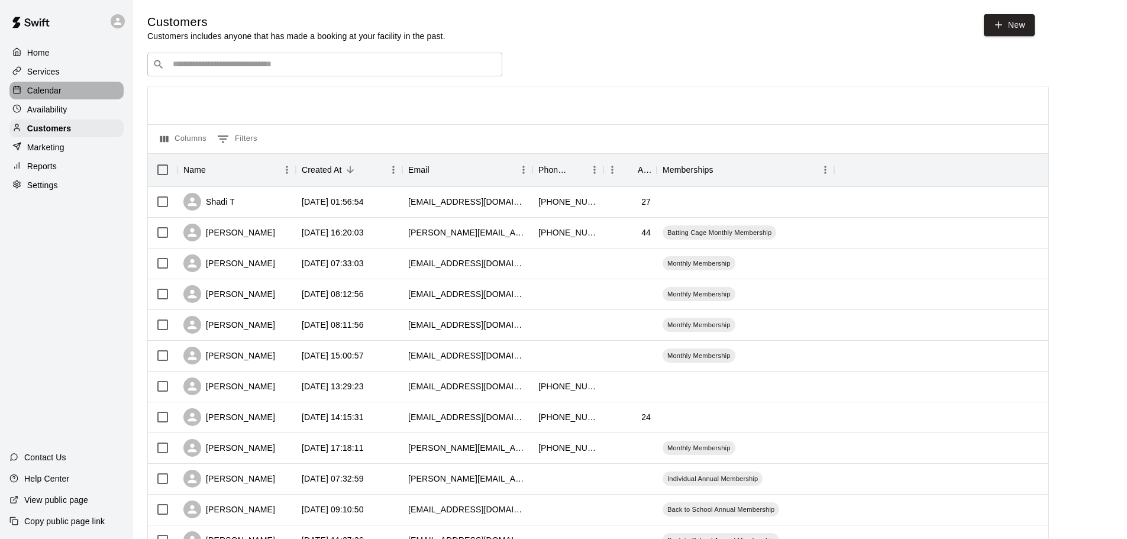
click at [52, 92] on p "Calendar" at bounding box center [44, 91] width 34 height 12
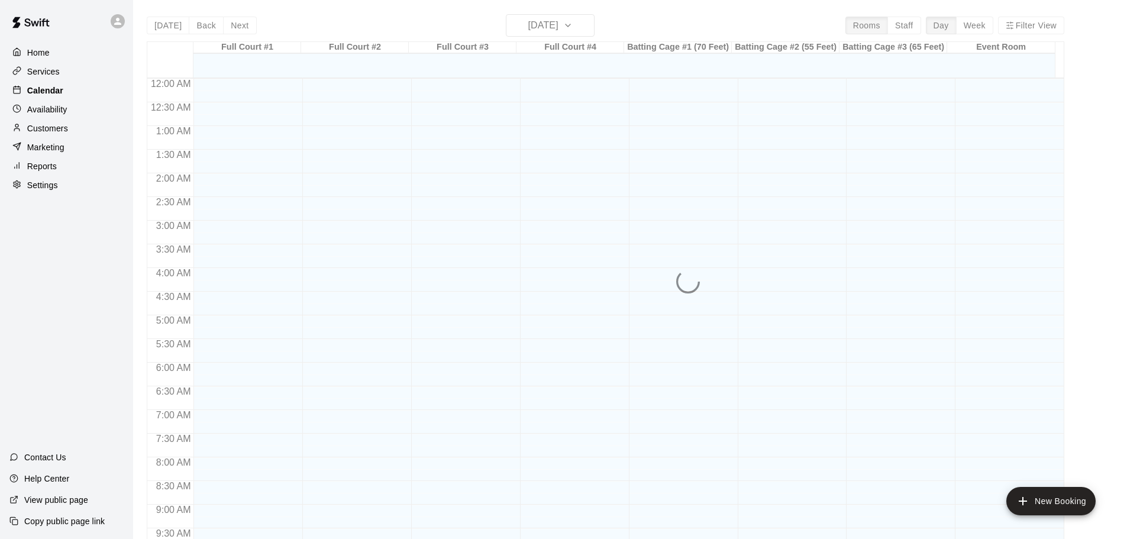
scroll to position [564, 0]
